Goal: Task Accomplishment & Management: Complete application form

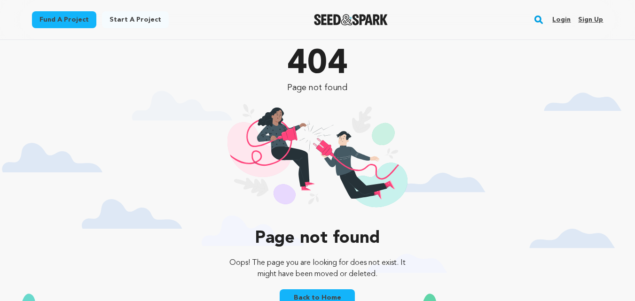
click at [558, 16] on link "Login" at bounding box center [561, 19] width 18 height 15
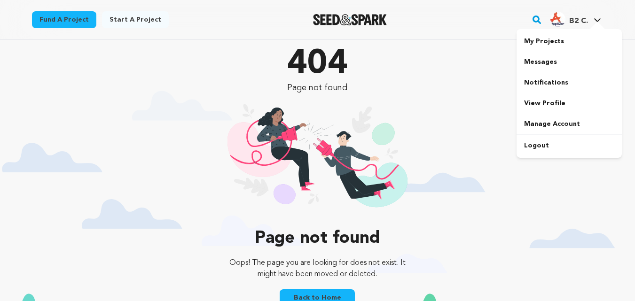
click at [597, 23] on div at bounding box center [597, 26] width 19 height 9
click at [540, 97] on link "View Profile" at bounding box center [568, 103] width 105 height 21
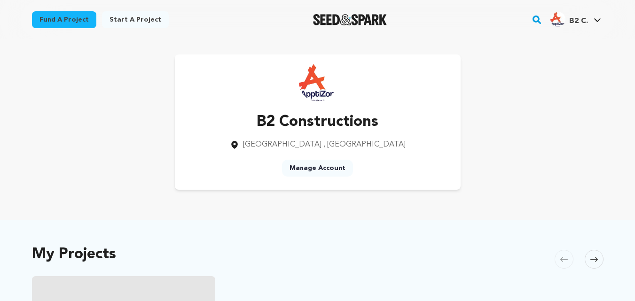
click at [326, 163] on link "Manage Account" at bounding box center [317, 168] width 71 height 17
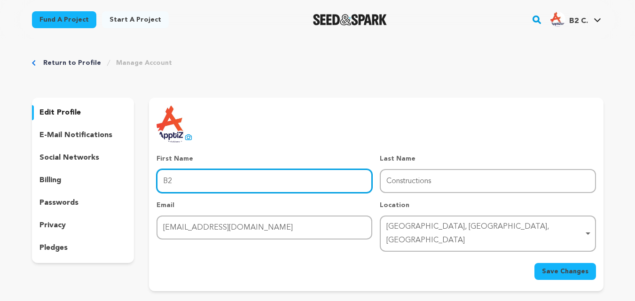
click at [226, 188] on input "B2" at bounding box center [264, 181] width 216 height 24
type input "Appti"
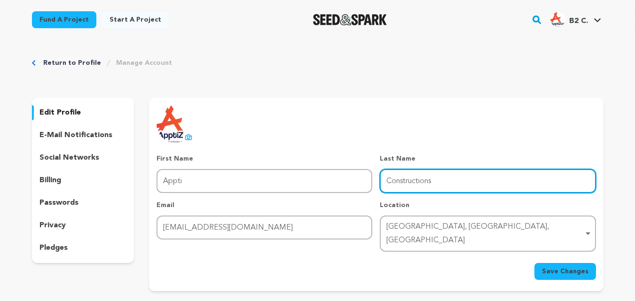
click at [429, 190] on input "Constructions" at bounding box center [488, 181] width 216 height 24
type input "zone"
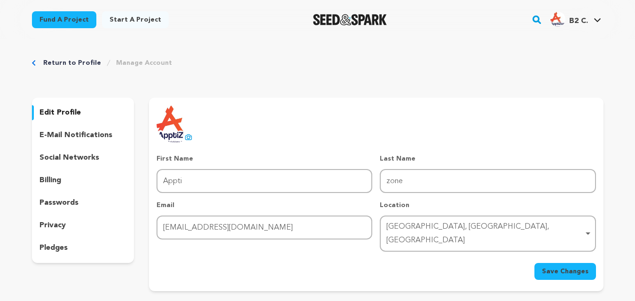
click at [570, 267] on span "Save Changes" at bounding box center [565, 271] width 47 height 9
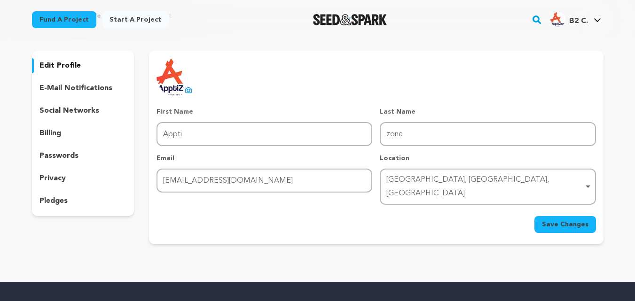
click at [562, 220] on span "Save Changes" at bounding box center [565, 224] width 47 height 9
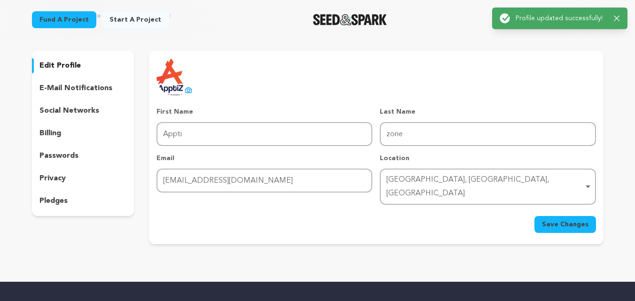
click at [136, 19] on link "Start a project" at bounding box center [135, 19] width 67 height 17
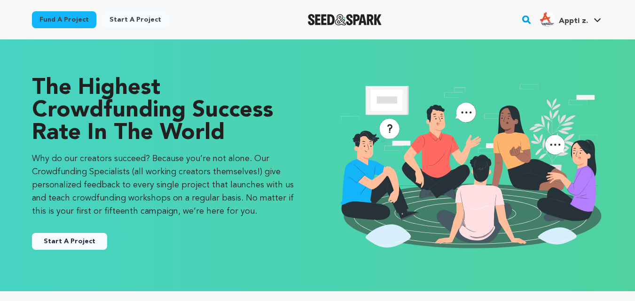
click at [83, 241] on button "Start A Project" at bounding box center [69, 241] width 75 height 17
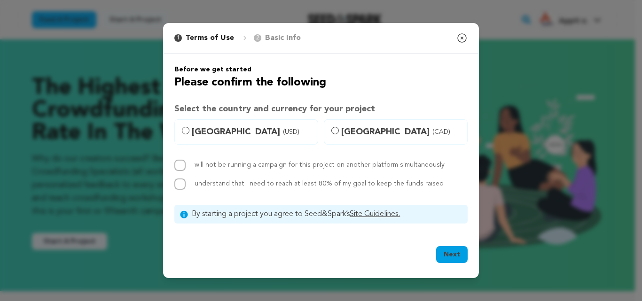
click at [205, 158] on div "Before we get started Please confirm the following Select the country and curre…" at bounding box center [320, 144] width 293 height 159
click at [183, 177] on div "I will not be running a campaign for this project on another platform simultane…" at bounding box center [320, 175] width 293 height 30
click at [183, 161] on input "I will not be running a campaign for this project on another platform simultane…" at bounding box center [179, 165] width 11 height 11
checkbox input "true"
click at [180, 183] on input "I understand that I need to reach at least 80% of my goal to keep the funds rai…" at bounding box center [179, 184] width 11 height 11
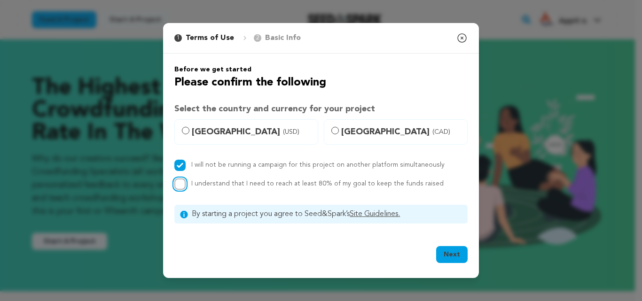
checkbox input "true"
click at [445, 253] on button "Next" at bounding box center [451, 254] width 31 height 17
click at [445, 252] on button "Next" at bounding box center [451, 254] width 31 height 17
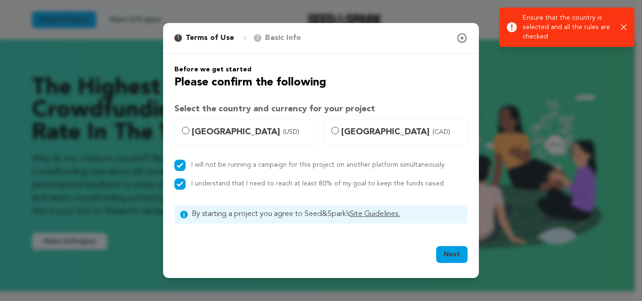
click at [622, 29] on icon "button" at bounding box center [624, 27] width 6 height 6
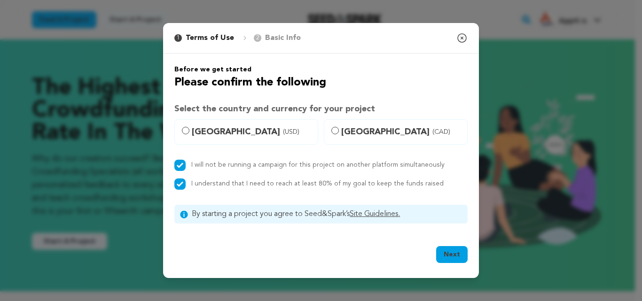
click at [451, 259] on button "Next" at bounding box center [451, 254] width 31 height 17
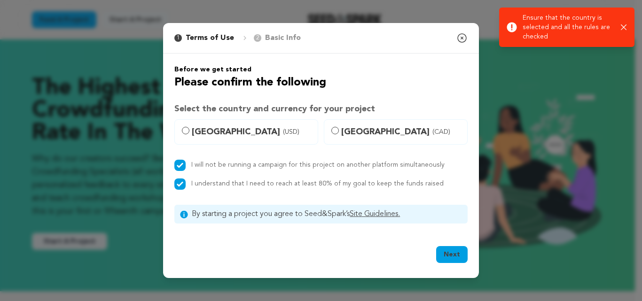
click at [461, 39] on icon "button" at bounding box center [462, 38] width 8 height 8
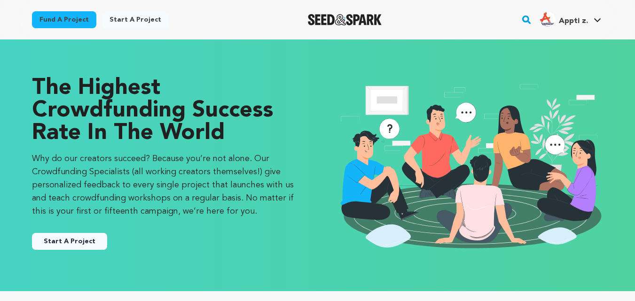
click at [77, 18] on link "Fund a project" at bounding box center [64, 19] width 64 height 17
